Goal: Task Accomplishment & Management: Use online tool/utility

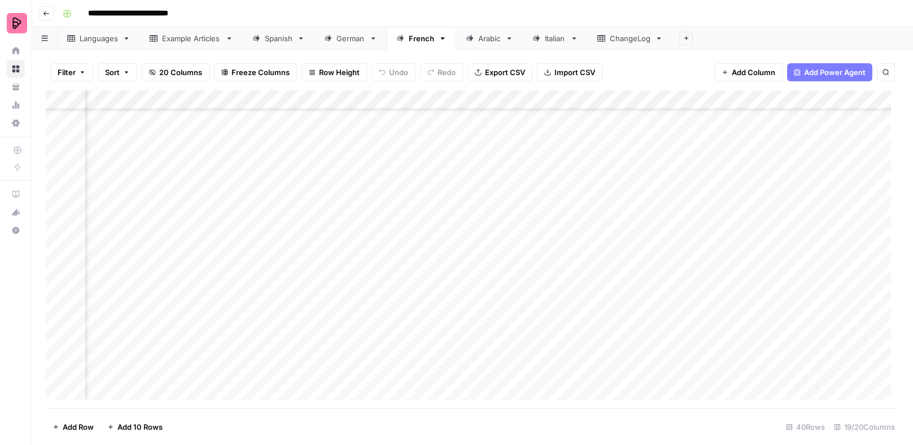
scroll to position [254, 270]
click at [503, 304] on div "Add Column" at bounding box center [473, 249] width 854 height 318
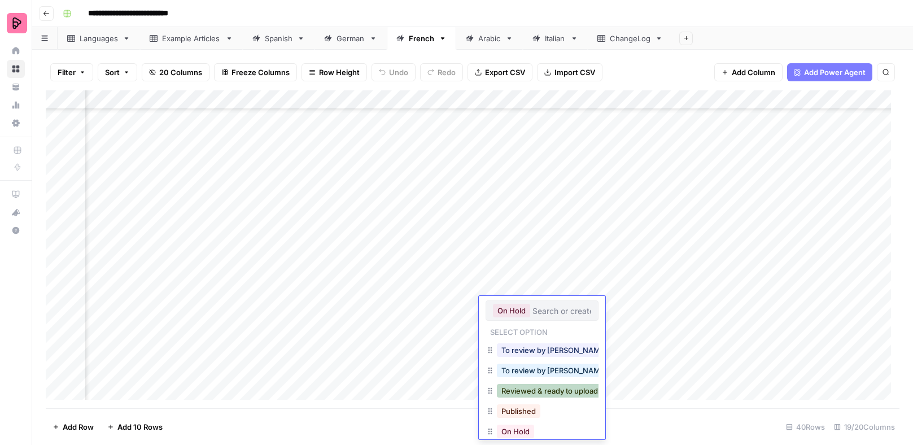
click at [525, 391] on button "Reviewed & ready to upload" at bounding box center [550, 391] width 106 height 14
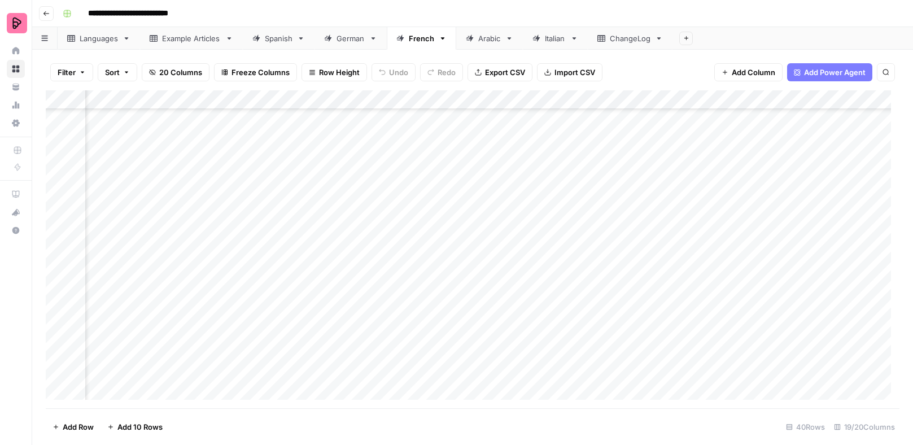
click at [514, 325] on div "Add Column" at bounding box center [473, 249] width 854 height 318
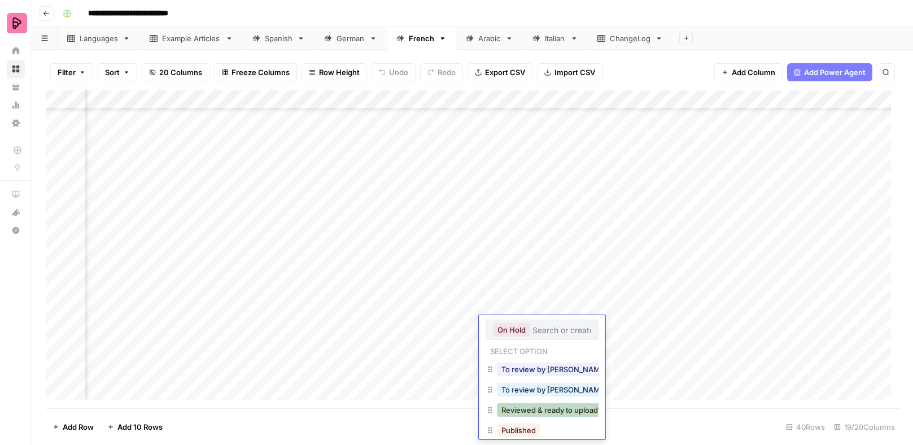
click at [535, 409] on button "Reviewed & ready to upload" at bounding box center [550, 410] width 106 height 14
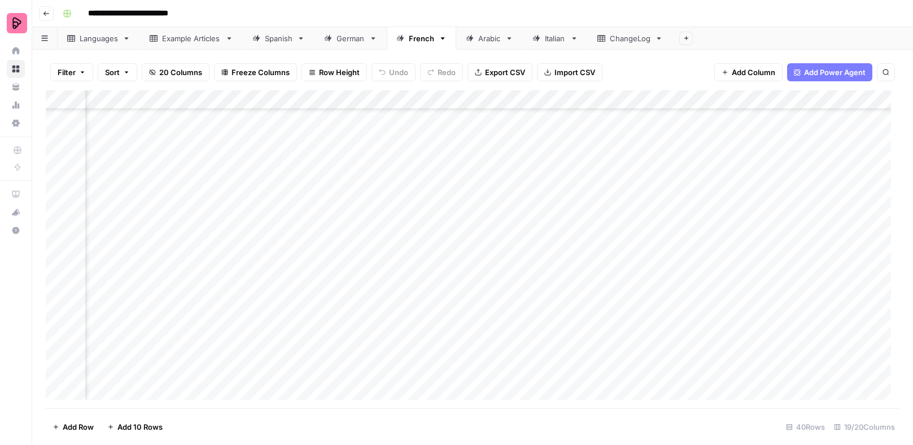
scroll to position [254, 390]
click at [790, 304] on div "Add Column" at bounding box center [473, 249] width 854 height 318
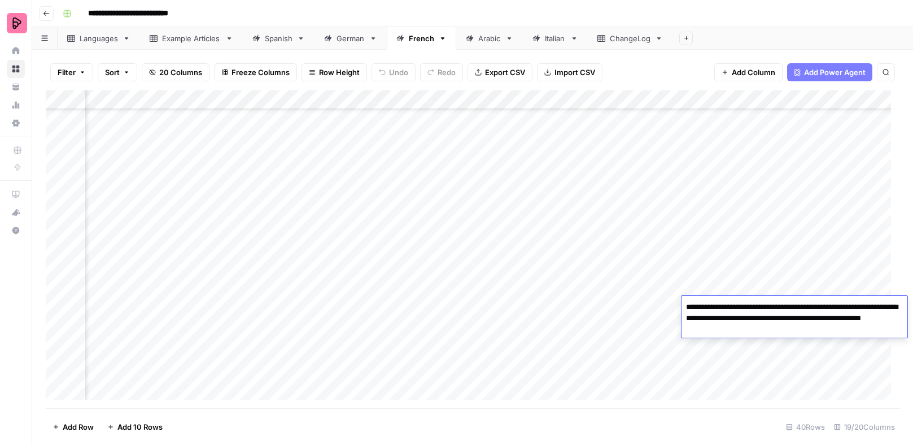
click at [799, 346] on div "Add Column" at bounding box center [473, 249] width 854 height 318
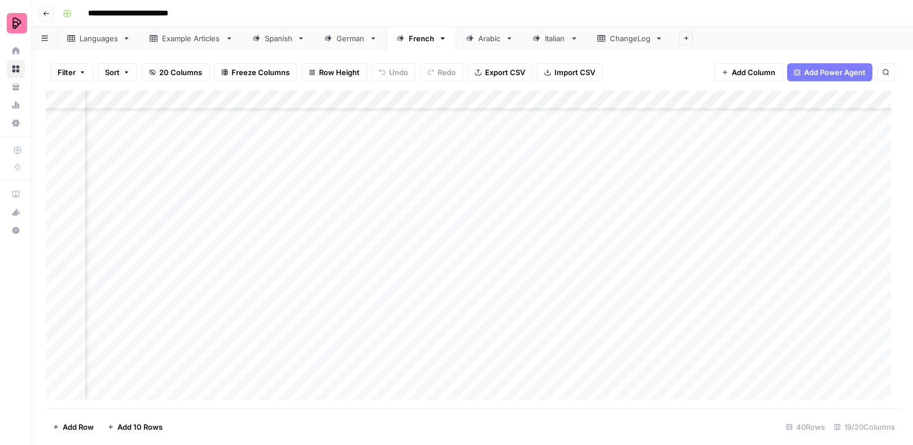
click at [799, 321] on div "Add Column" at bounding box center [473, 249] width 854 height 318
click at [758, 370] on div "Add Column" at bounding box center [473, 249] width 854 height 318
click at [749, 321] on div "Add Column" at bounding box center [473, 249] width 854 height 318
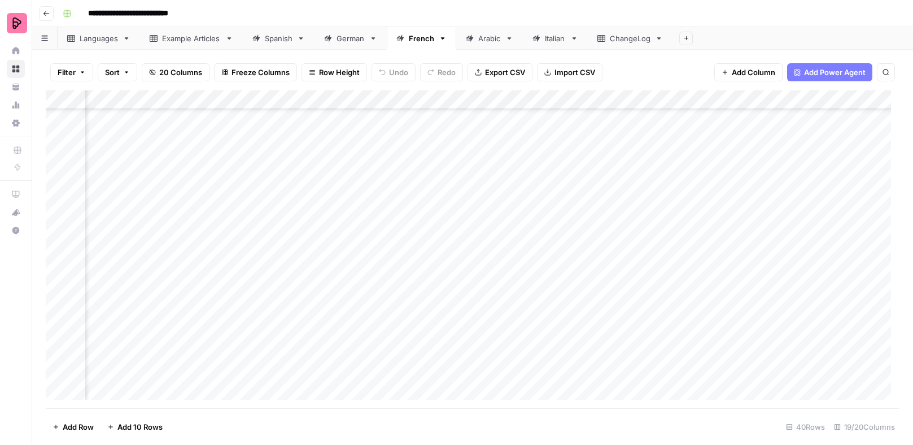
click at [738, 324] on div "Add Column" at bounding box center [473, 249] width 854 height 318
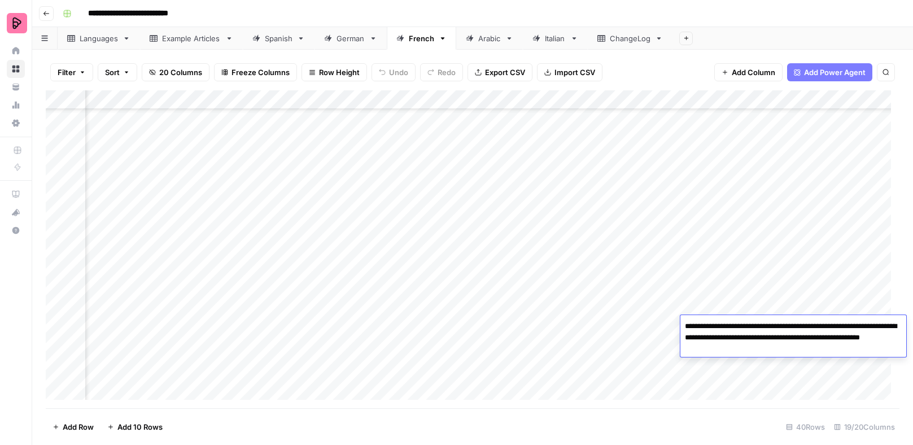
click at [758, 322] on textarea "**********" at bounding box center [793, 337] width 226 height 38
type textarea "**********"
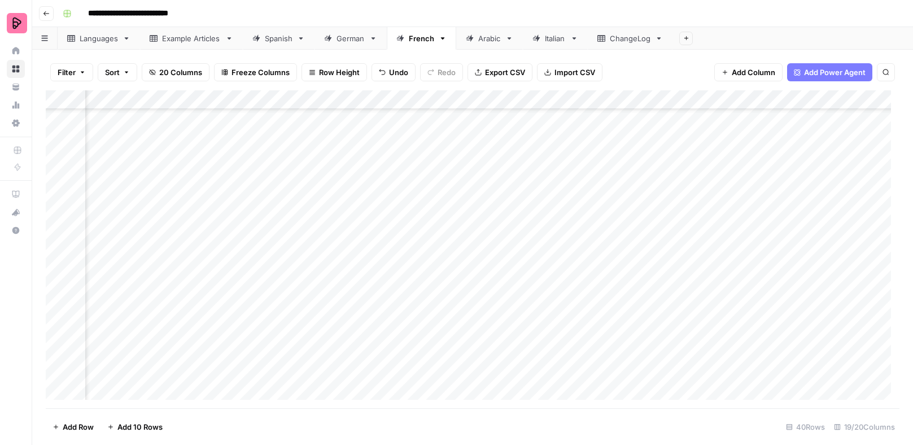
click at [744, 376] on div "Add Column" at bounding box center [473, 249] width 854 height 318
click at [733, 308] on div "Add Column" at bounding box center [473, 249] width 854 height 318
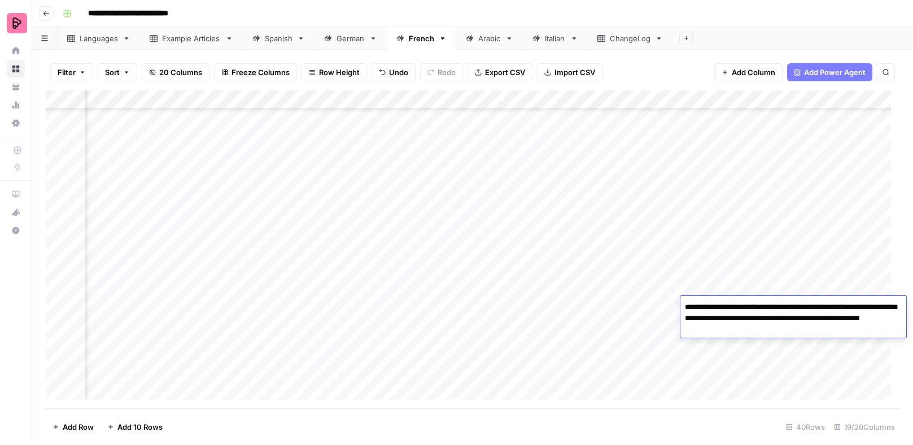
click at [754, 306] on textarea "**********" at bounding box center [793, 318] width 226 height 38
type textarea "**********"
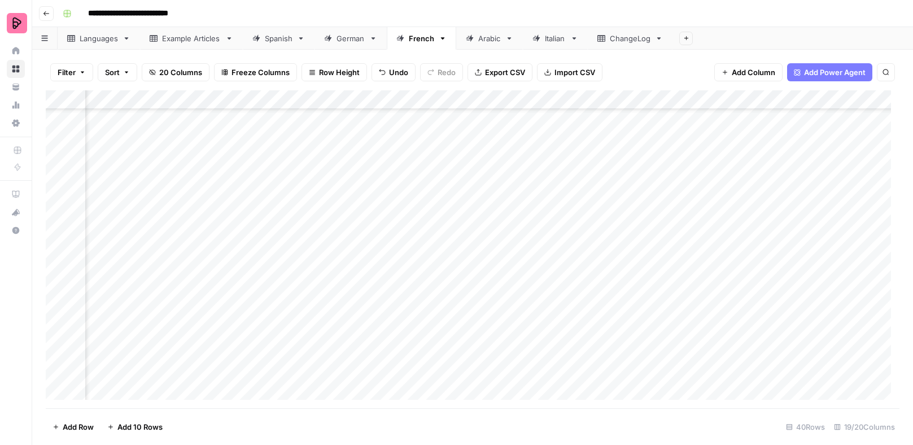
click at [713, 374] on div "Add Column" at bounding box center [473, 249] width 854 height 318
click at [370, 196] on div "Add Column" at bounding box center [473, 249] width 854 height 318
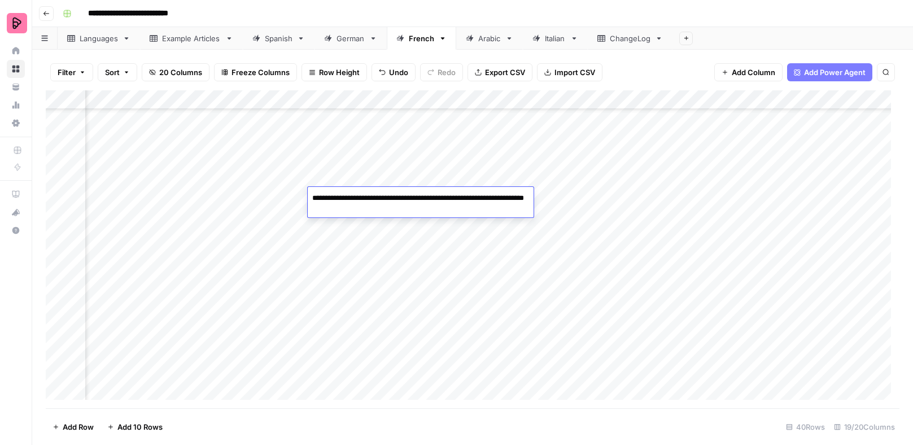
click at [431, 251] on div "Add Column" at bounding box center [473, 249] width 854 height 318
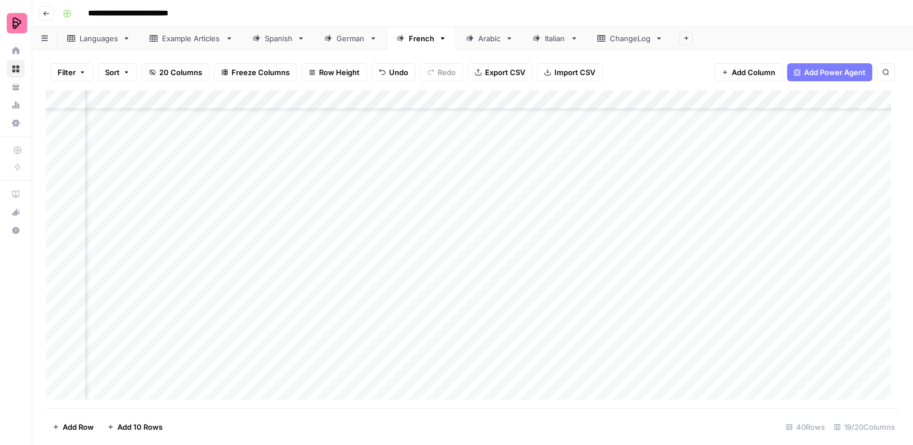
click at [440, 198] on div "Add Column" at bounding box center [473, 249] width 854 height 318
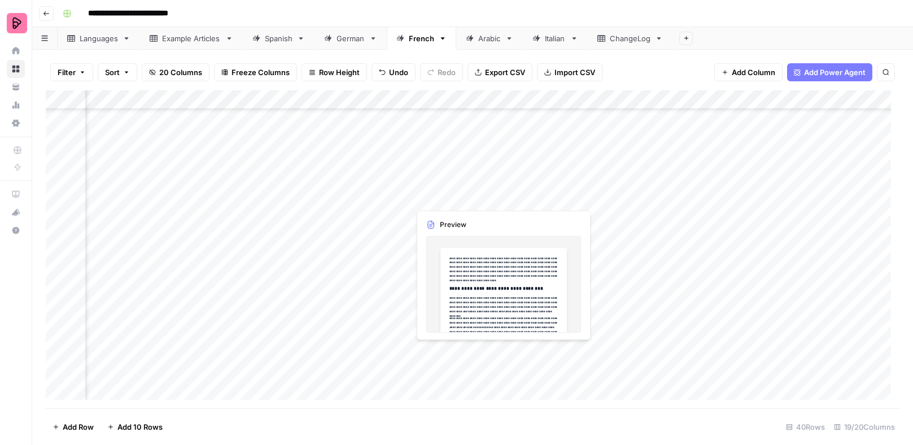
click at [440, 198] on div "Add Column" at bounding box center [473, 249] width 854 height 318
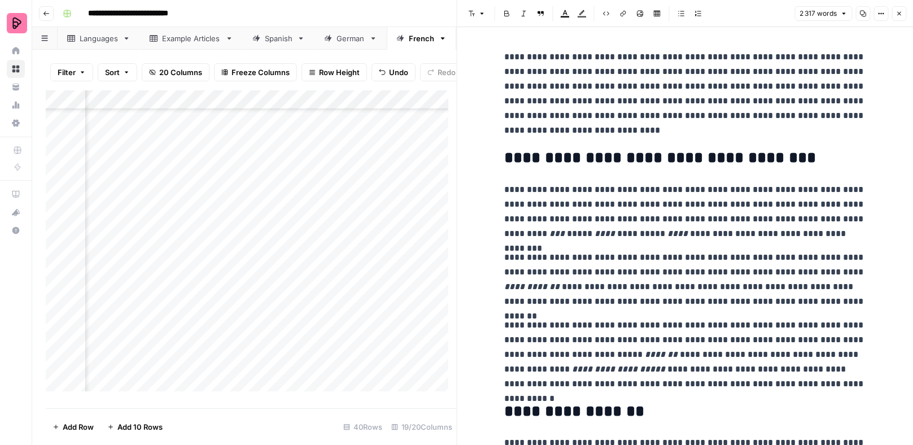
click at [897, 17] on button "Close" at bounding box center [899, 13] width 15 height 15
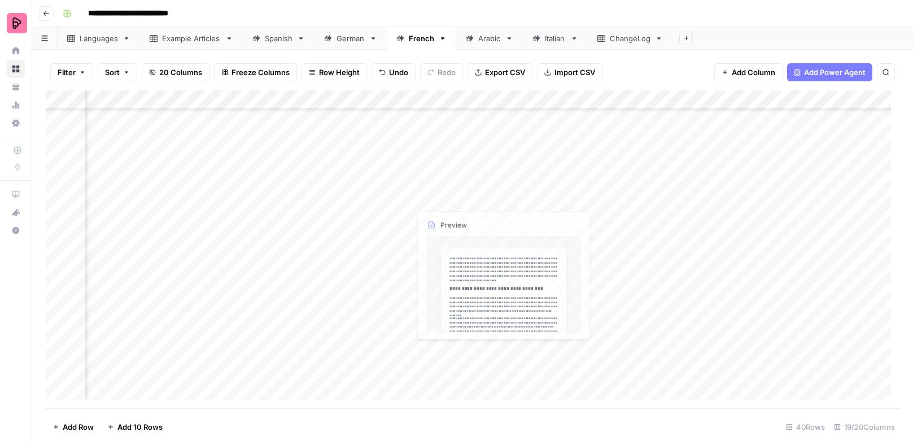
click at [469, 198] on div "Add Column" at bounding box center [473, 249] width 854 height 318
